Goal: Obtain resource: Download file/media

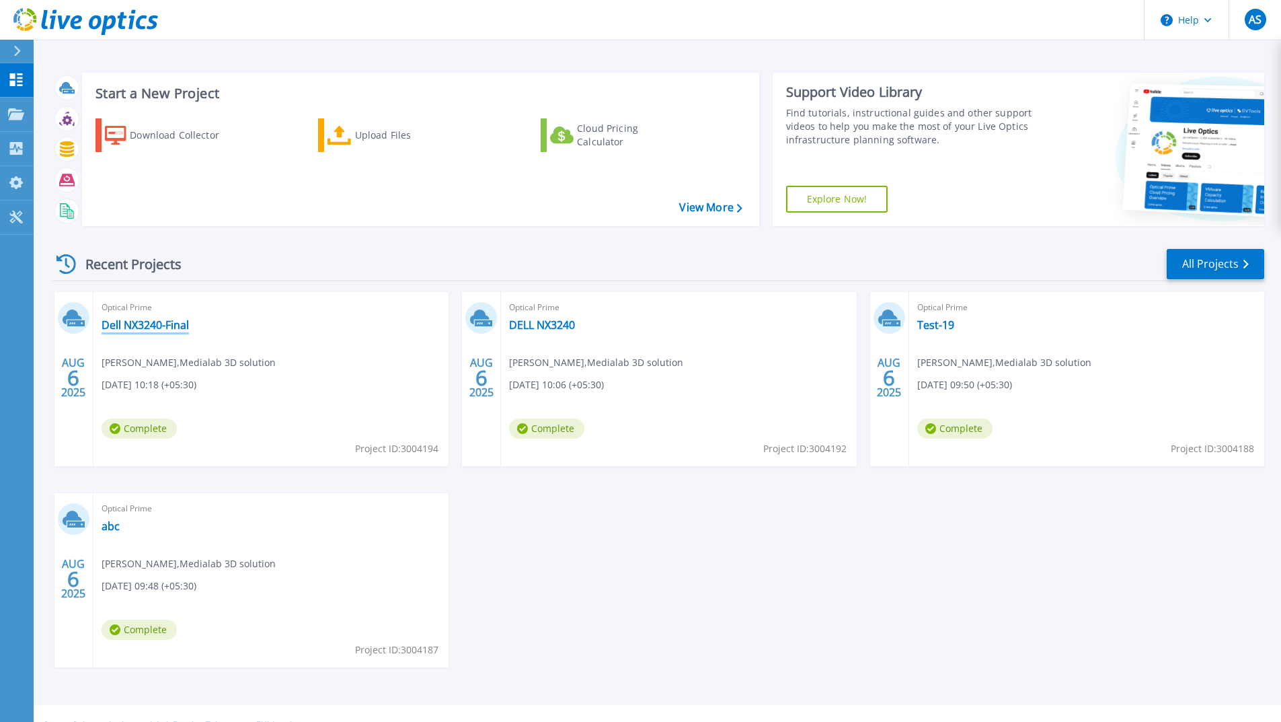
click at [168, 320] on link "Dell NX3240-Final" at bounding box center [145, 324] width 87 height 13
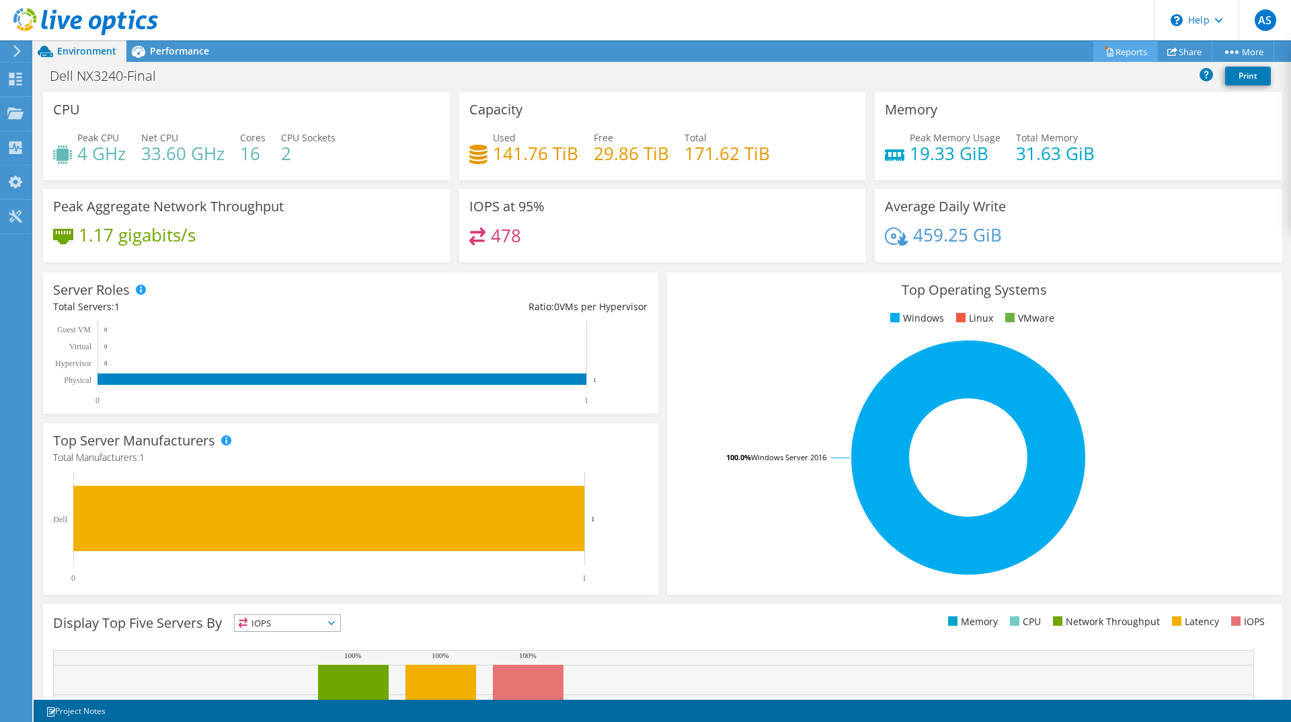
click at [1116, 48] on link "Reports" at bounding box center [1125, 51] width 65 height 21
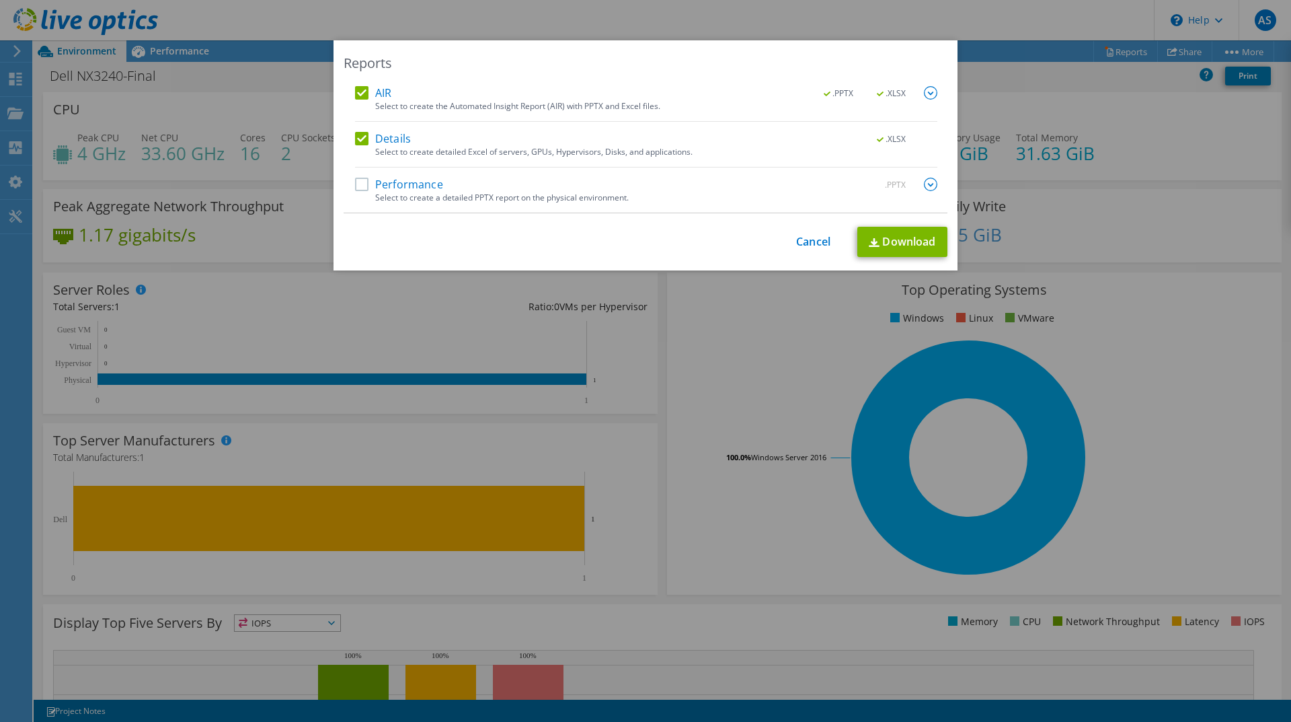
click at [355, 184] on label "Performance" at bounding box center [399, 184] width 88 height 13
click at [0, 0] on input "Performance" at bounding box center [0, 0] width 0 height 0
click at [879, 235] on link "Download" at bounding box center [902, 242] width 90 height 30
click at [809, 235] on link "Cancel" at bounding box center [813, 241] width 34 height 13
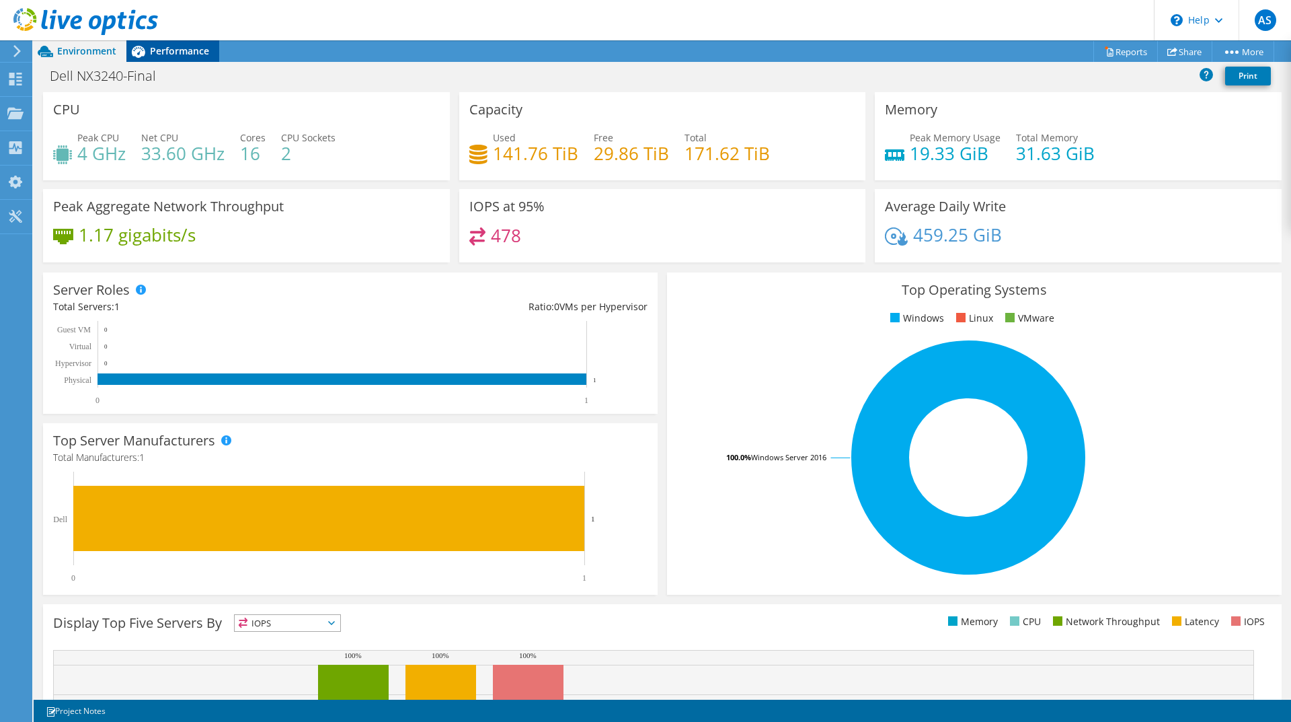
click at [201, 52] on span "Performance" at bounding box center [179, 50] width 59 height 13
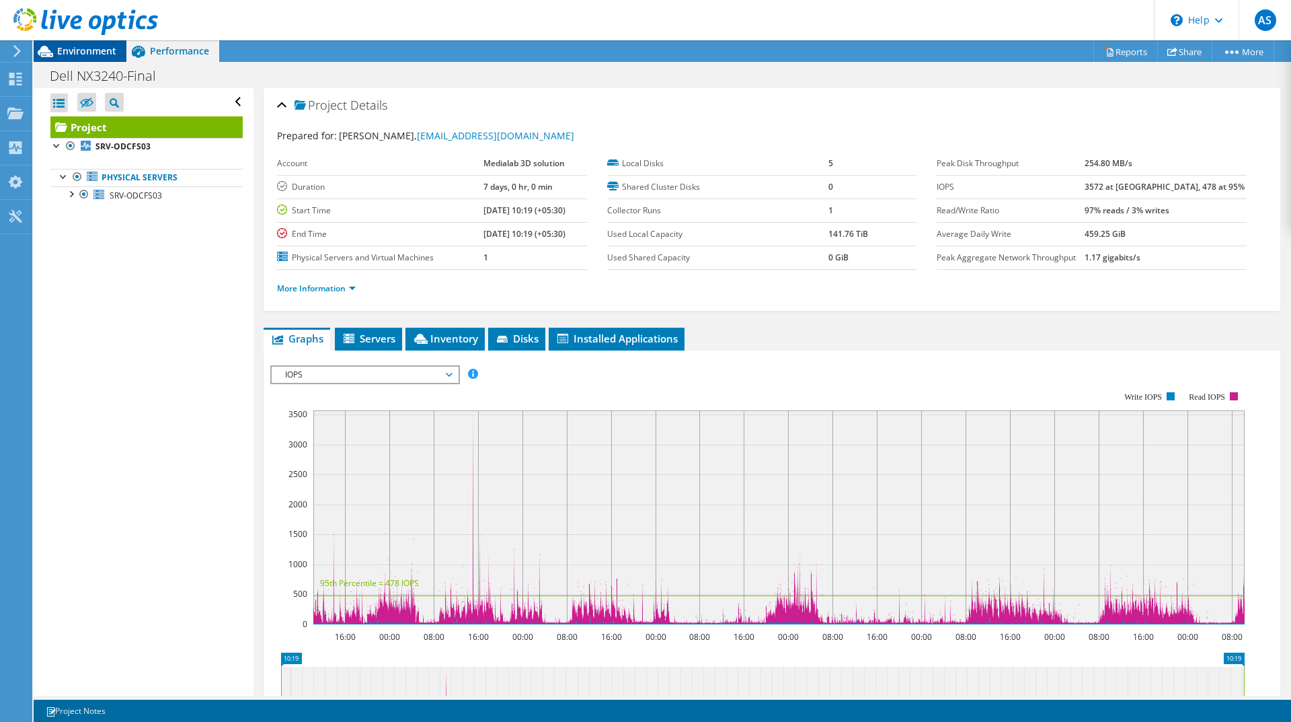
click at [83, 48] on span "Environment" at bounding box center [86, 50] width 59 height 13
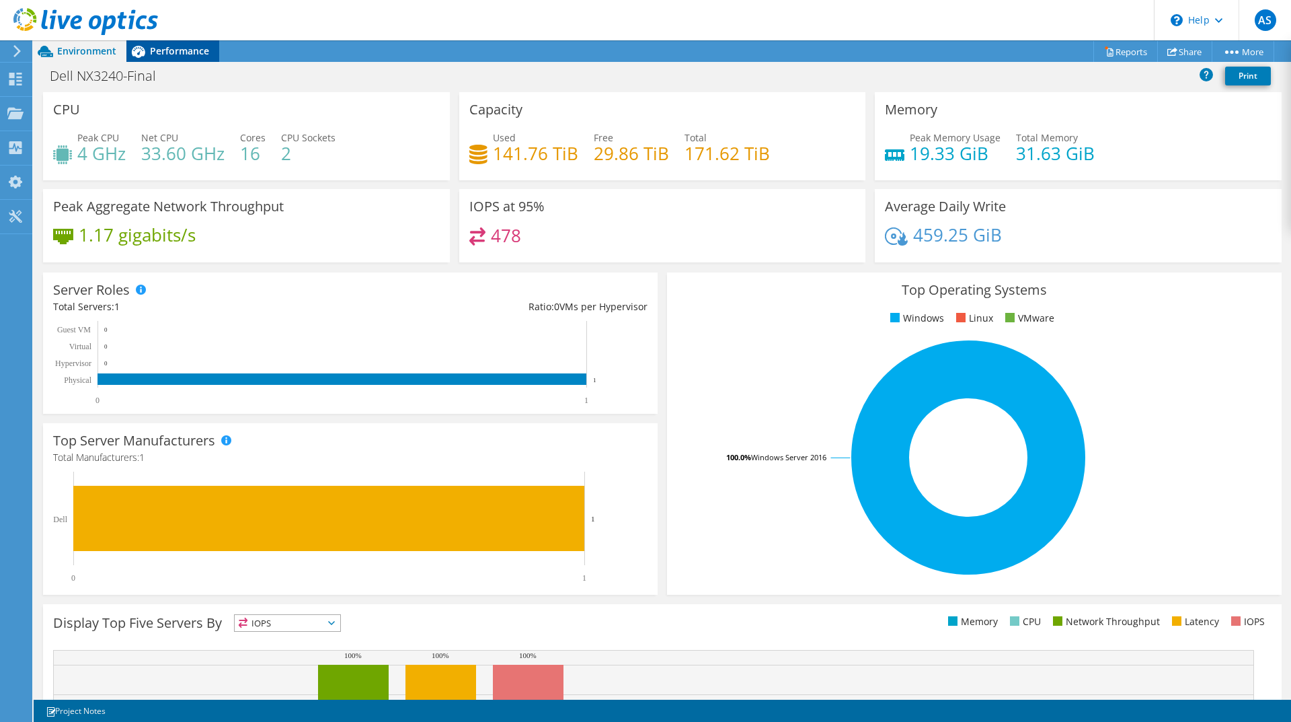
click at [159, 51] on span "Performance" at bounding box center [179, 50] width 59 height 13
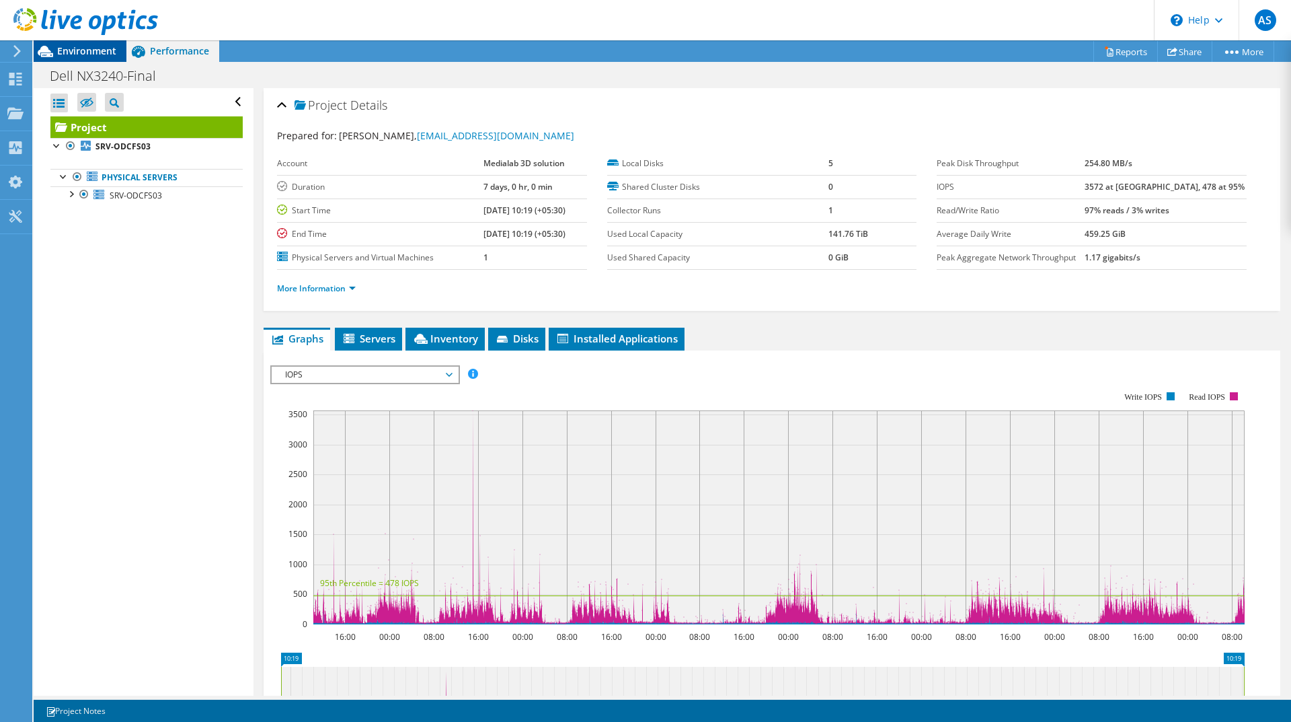
click at [56, 49] on icon at bounding box center [46, 52] width 24 height 24
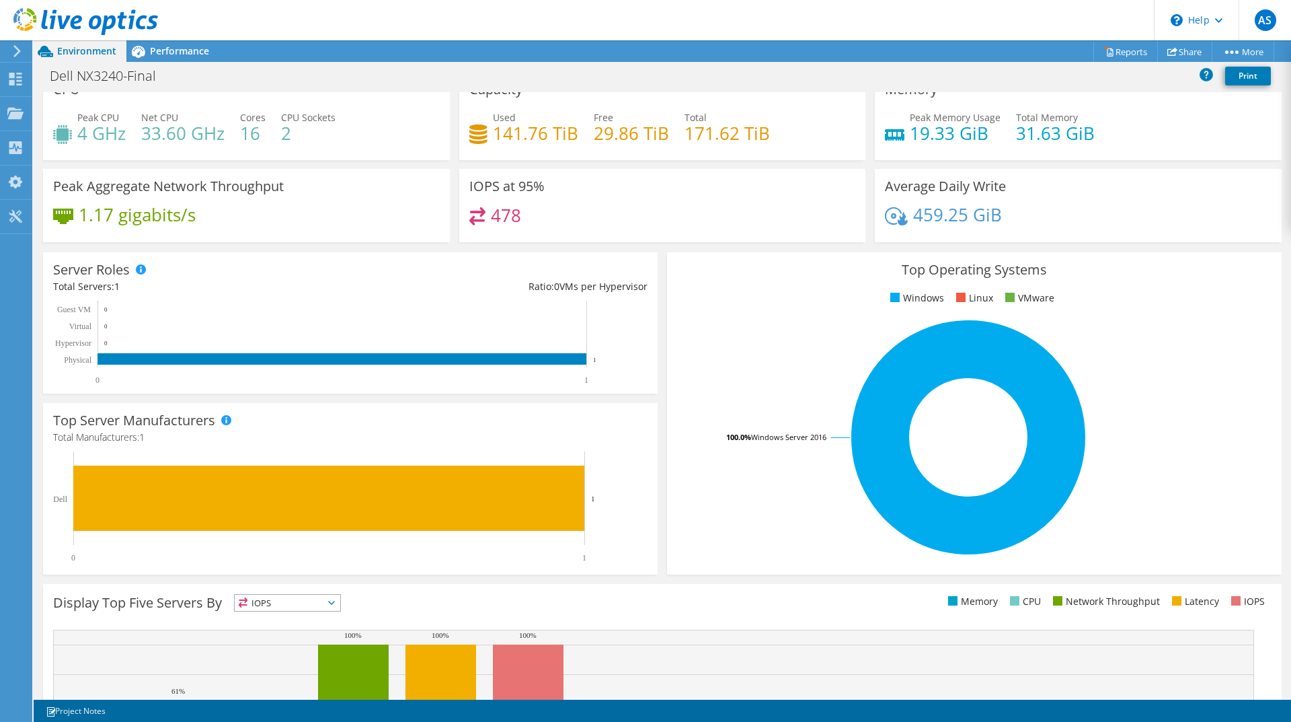
scroll to position [18, 0]
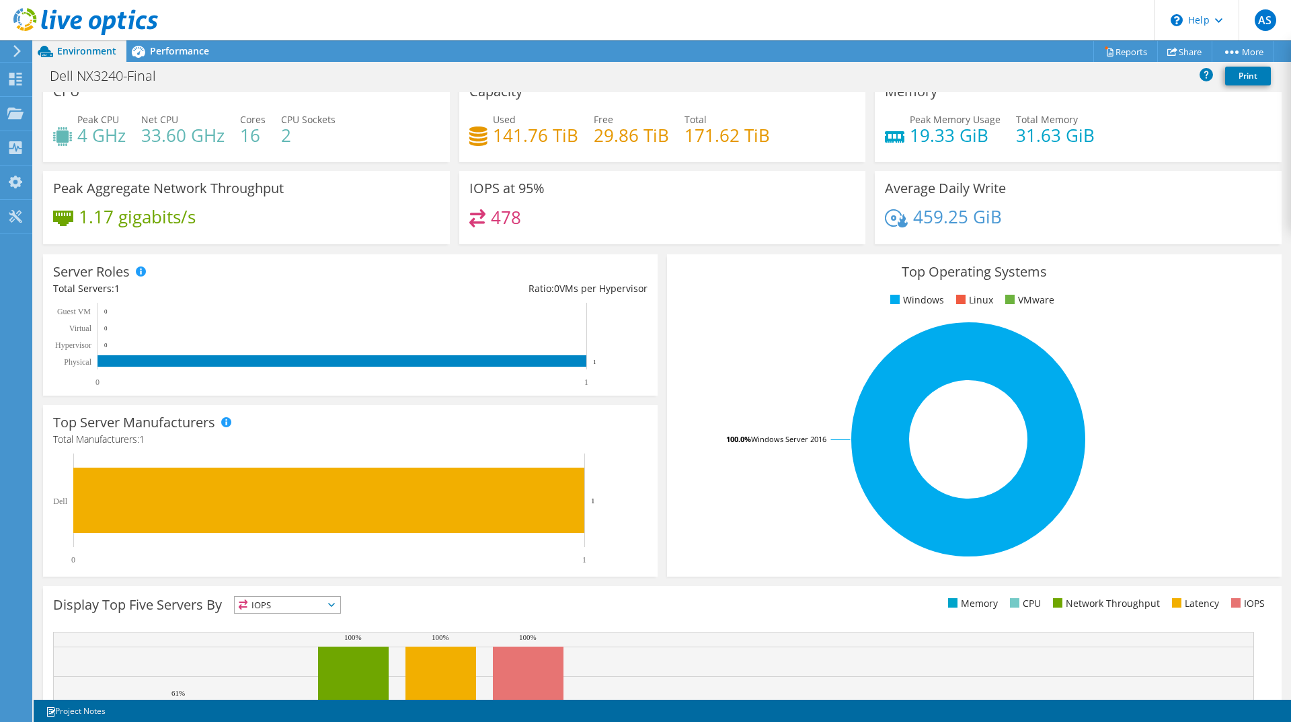
click at [1269, 317] on div "Top Operating Systems Windows Linux VMware 100.0% Windows Server 2016" at bounding box center [974, 415] width 615 height 322
click at [181, 53] on span "Performance" at bounding box center [179, 50] width 59 height 13
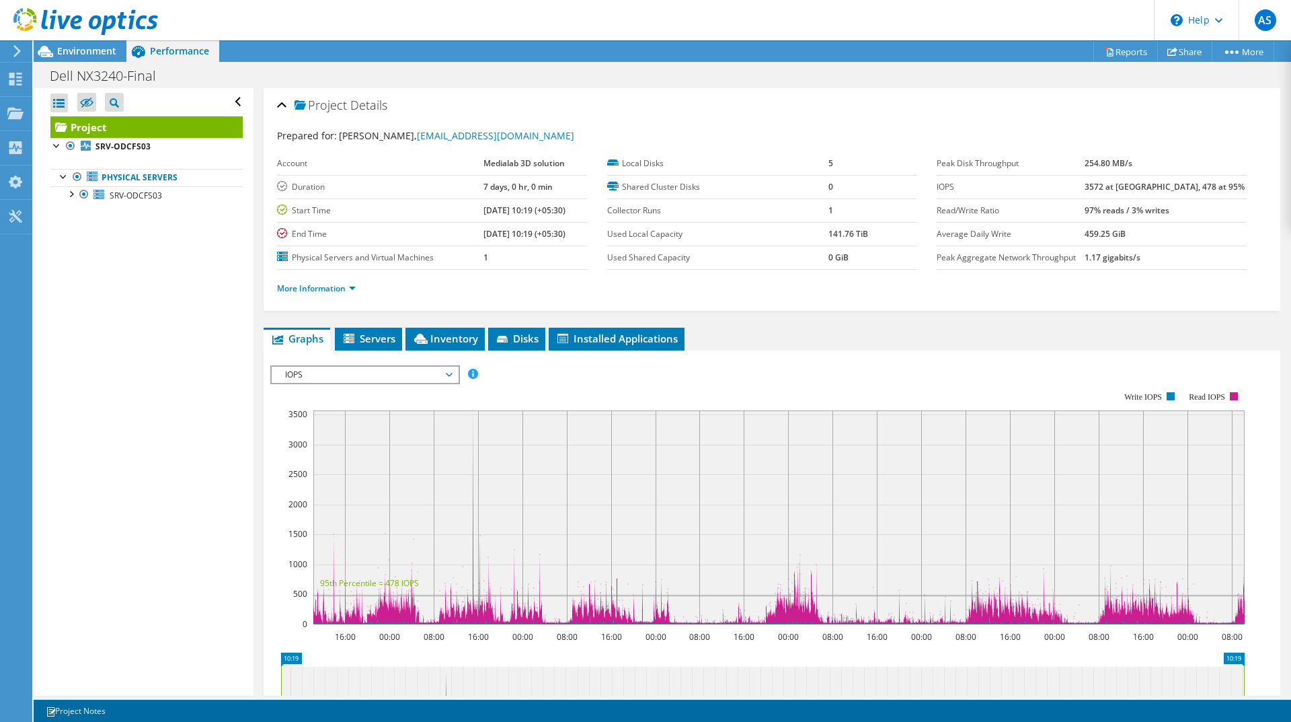
scroll to position [0, 0]
click at [65, 180] on div at bounding box center [63, 175] width 13 height 13
click at [97, 53] on span "Environment" at bounding box center [86, 50] width 59 height 13
